Goal: Information Seeking & Learning: Learn about a topic

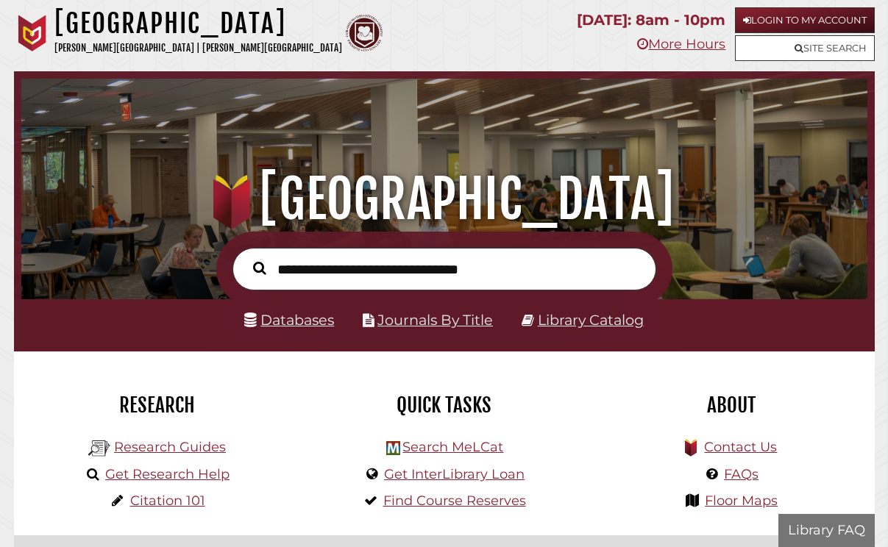
scroll to position [280, 839]
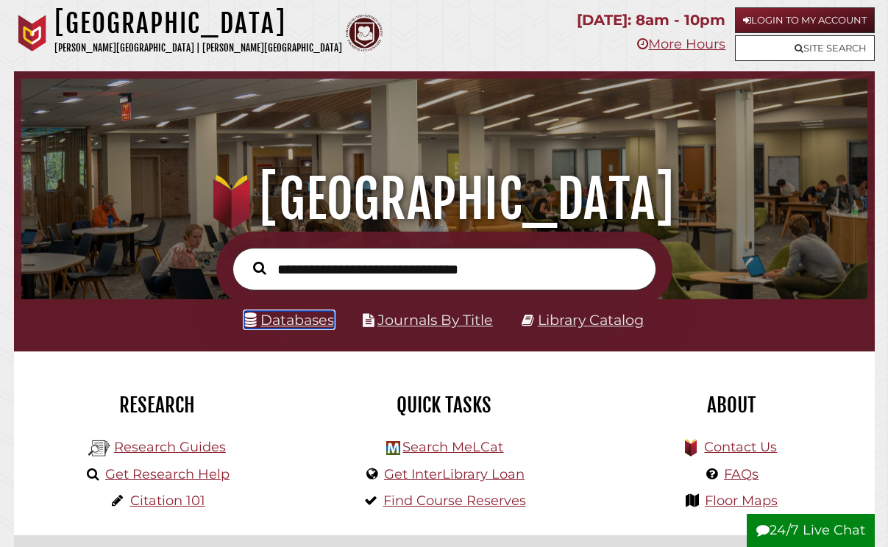
click at [294, 316] on link "Databases" at bounding box center [289, 320] width 90 height 18
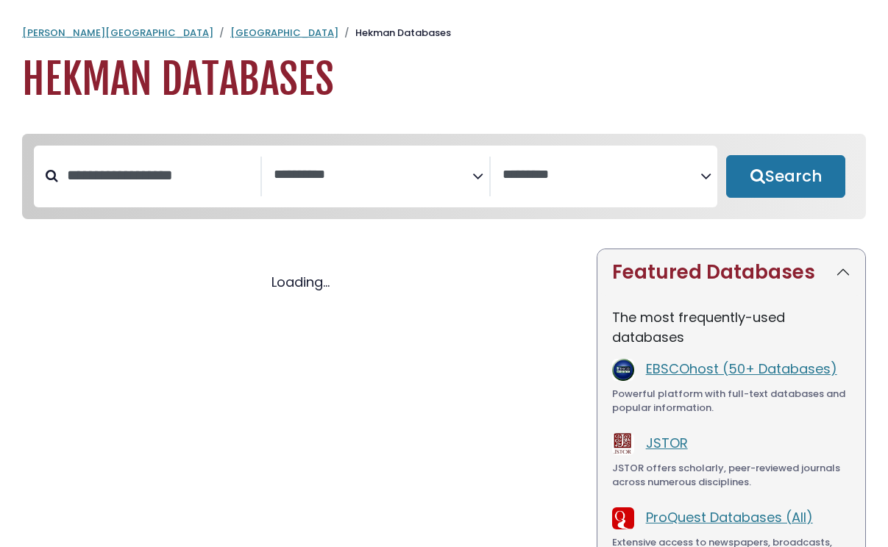
select select "Database Subject Filter"
select select "Database Vendors Filter"
select select "Database Subject Filter"
select select "Database Vendors Filter"
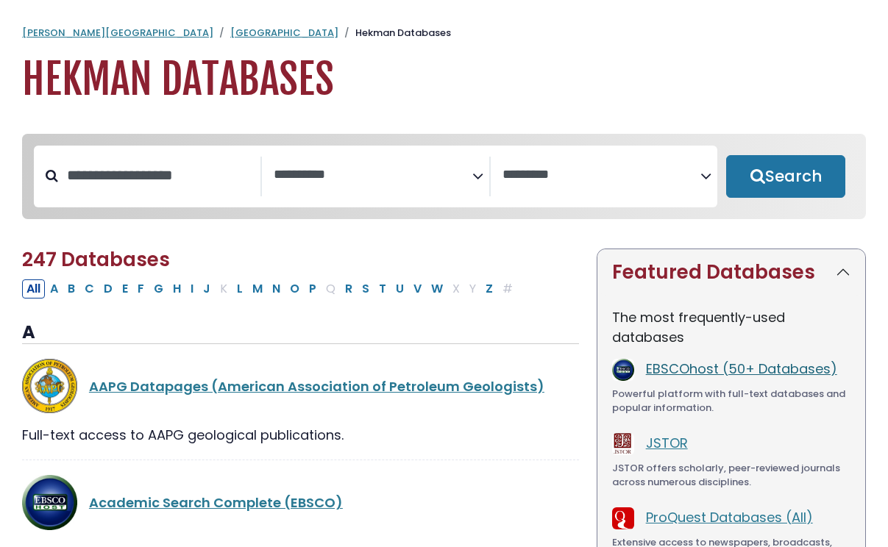
click at [729, 369] on link "EBSCOhost (50+ Databases)" at bounding box center [741, 369] width 191 height 18
